Goal: Use online tool/utility: Utilize a website feature to perform a specific function

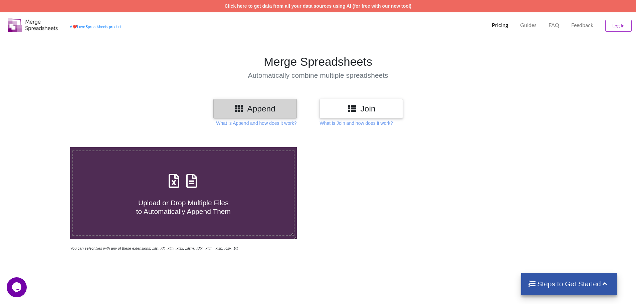
click at [227, 190] on h4 "Upload or Drop Multiple Files to Automatically Append Them" at bounding box center [183, 202] width 221 height 25
click at [45, 147] on input "Upload or Drop Multiple Files to Automatically Append Them" at bounding box center [45, 147] width 0 height 0
click at [193, 189] on span at bounding box center [183, 182] width 35 height 16
click at [45, 147] on input "Upload or Drop Multiple Files to Automatically Append Them" at bounding box center [45, 147] width 0 height 0
type input "C:\fakepath\REKAPITULASI UNIV.xlsx"
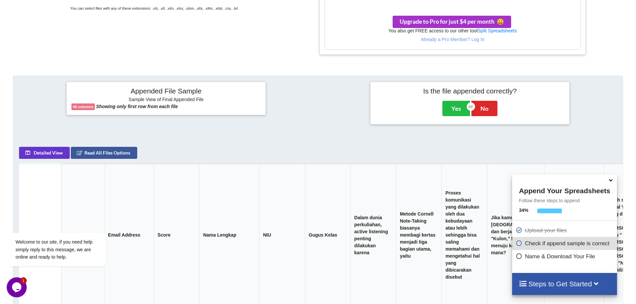
scroll to position [228, 0]
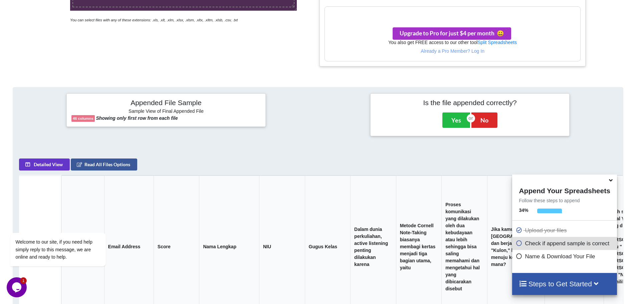
click at [607, 181] on icon at bounding box center [610, 179] width 7 height 6
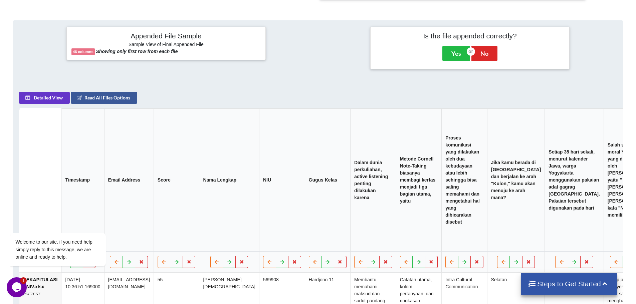
scroll to position [462, 0]
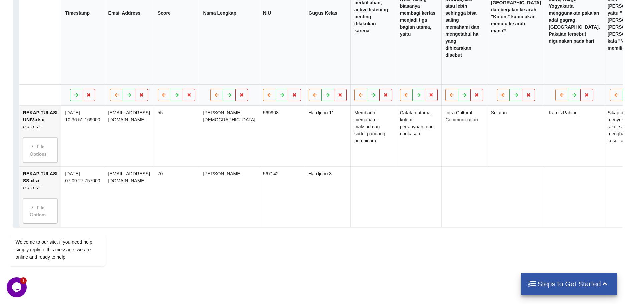
click at [86, 93] on icon at bounding box center [89, 95] width 6 height 4
click at [50, 72] on button "Delete Column" at bounding box center [38, 71] width 45 height 12
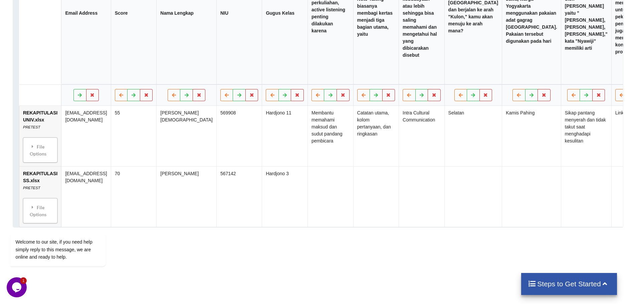
drag, startPoint x: 45, startPoint y: 87, endPoint x: 252, endPoint y: 102, distance: 208.1
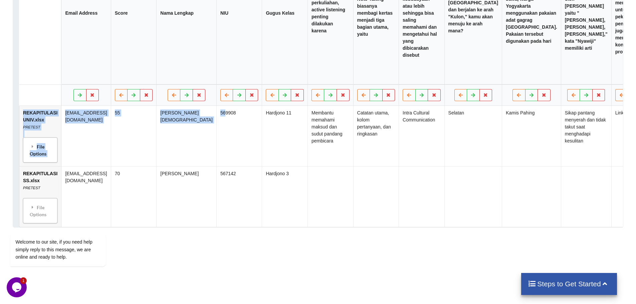
drag, startPoint x: 252, startPoint y: 102, endPoint x: 262, endPoint y: 101, distance: 9.4
click at [153, 94] on button at bounding box center [146, 95] width 13 height 12
click at [142, 68] on button "Delete Column" at bounding box center [136, 71] width 45 height 12
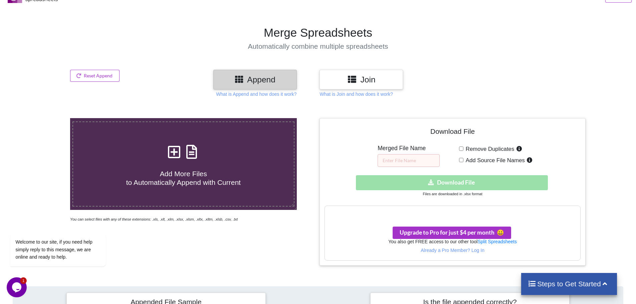
scroll to position [28, 0]
